Goal: Obtain resource: Download file/media

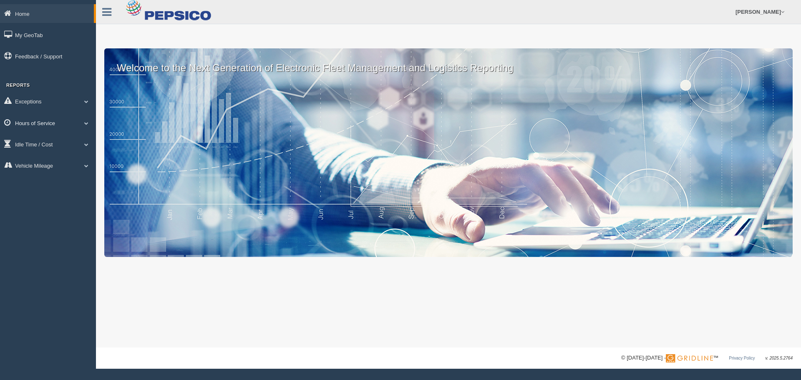
click at [77, 118] on link "Hours of Service" at bounding box center [48, 122] width 96 height 19
click at [80, 158] on link "HOS Violation Audit Reports" at bounding box center [54, 156] width 79 height 15
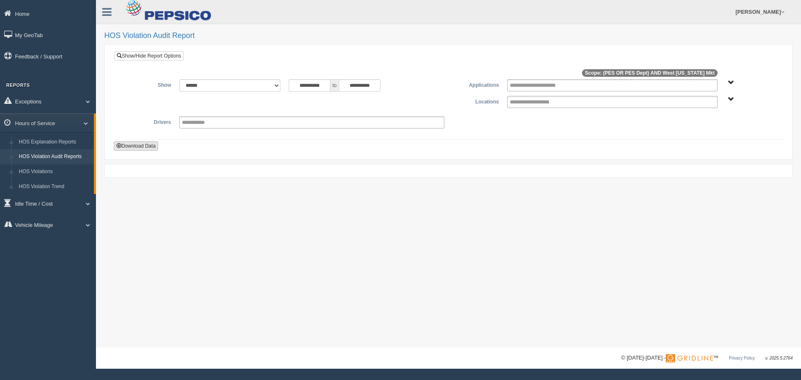
click at [137, 143] on button "Download Data" at bounding box center [136, 145] width 44 height 9
